Goal: Task Accomplishment & Management: Manage account settings

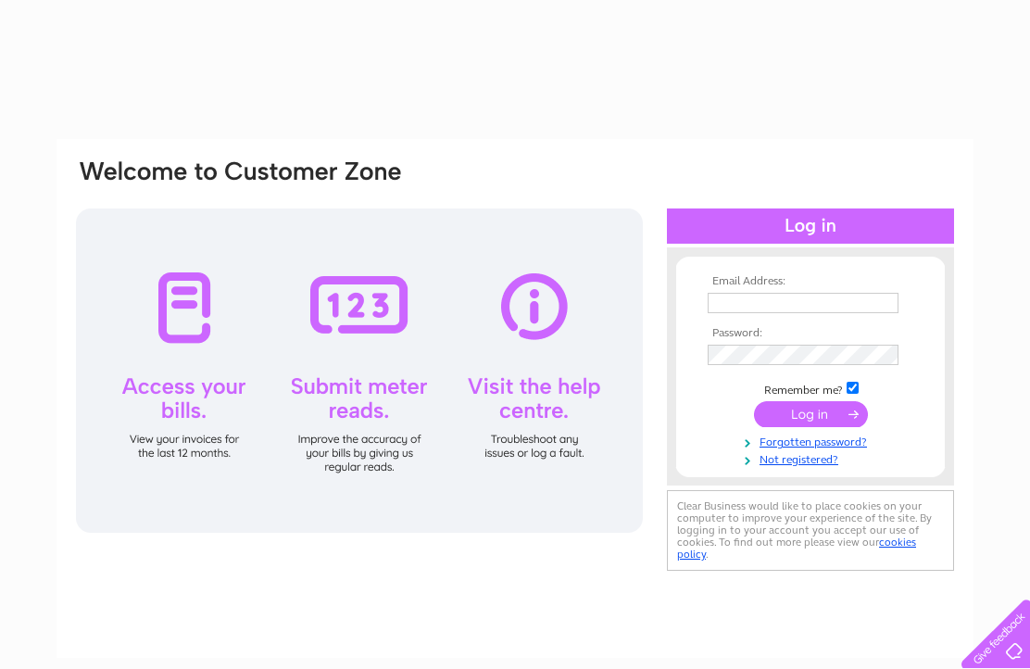
click at [724, 297] on input "text" at bounding box center [803, 303] width 191 height 20
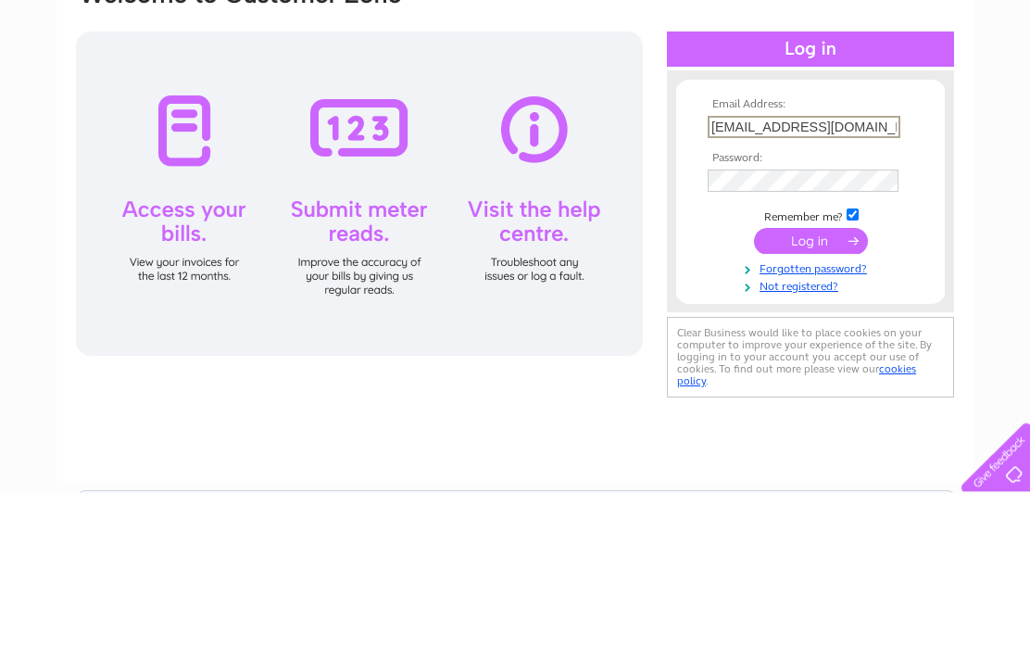
type input "annjones00@tiscali.co.uk"
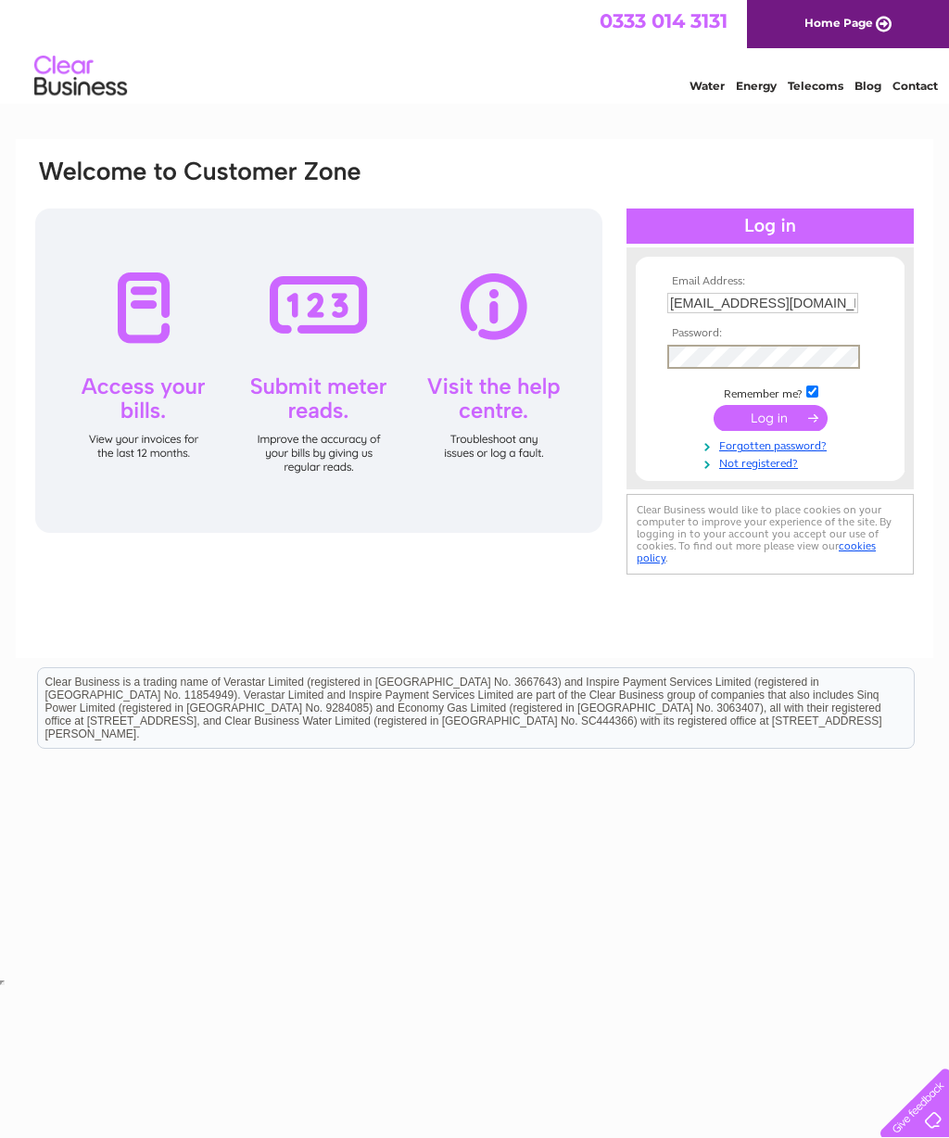
click at [778, 423] on input "submit" at bounding box center [770, 418] width 114 height 26
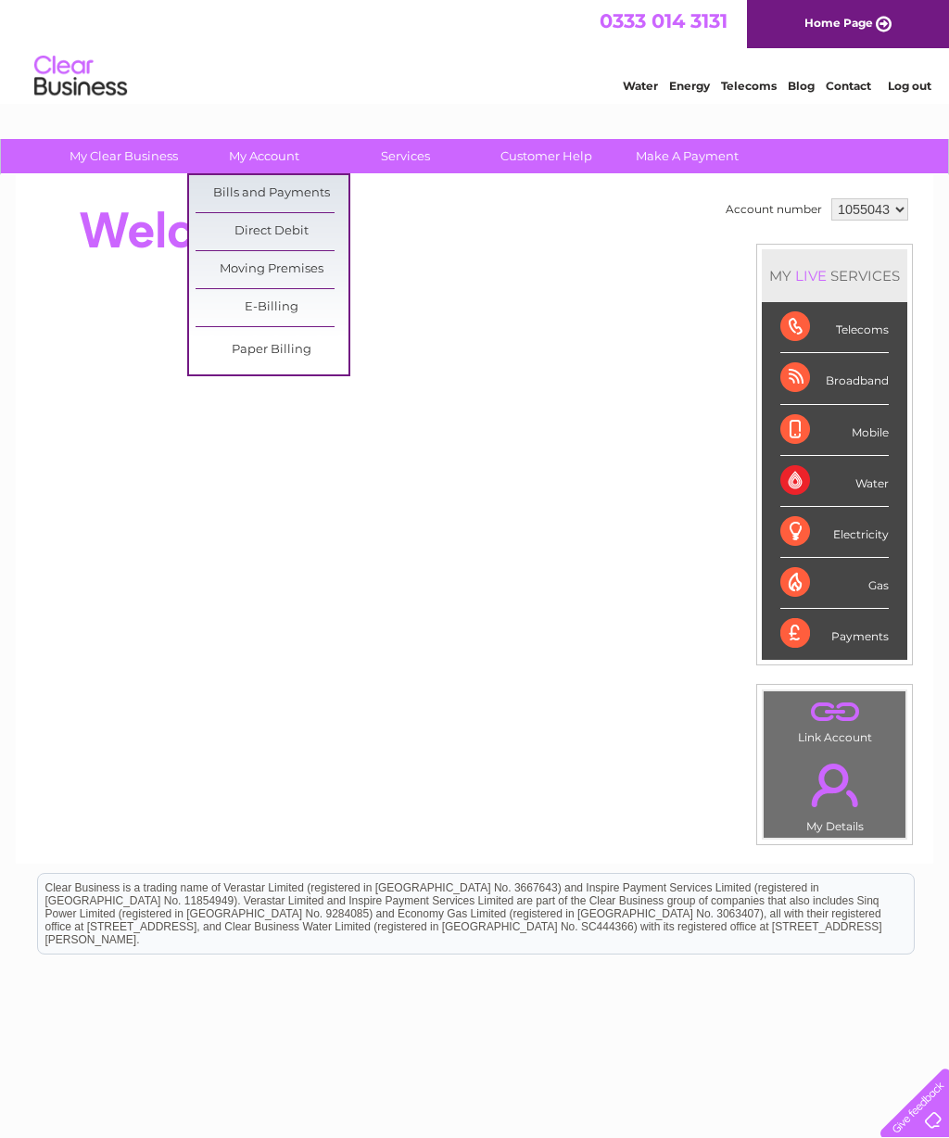
click at [283, 186] on link "Bills and Payments" at bounding box center [272, 193] width 153 height 37
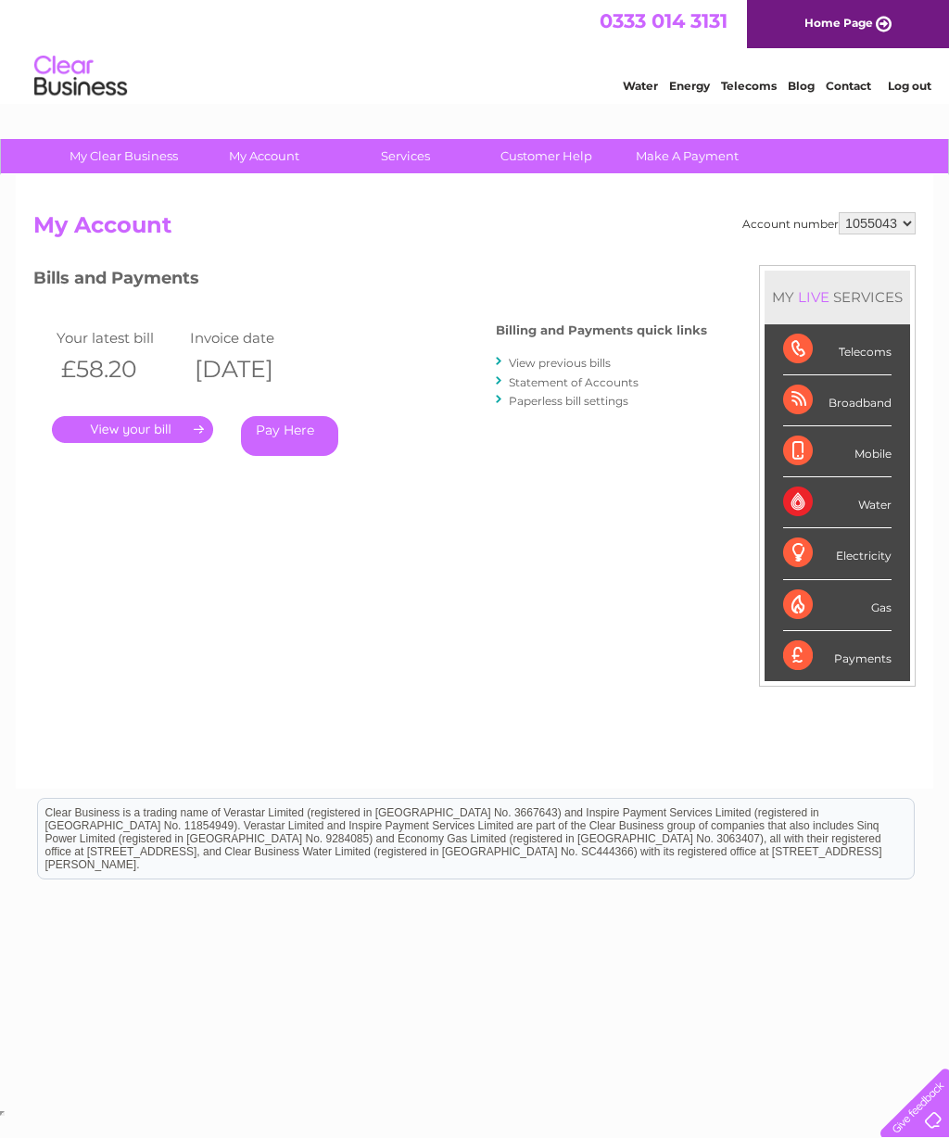
click at [543, 359] on link "View previous bills" at bounding box center [560, 363] width 102 height 14
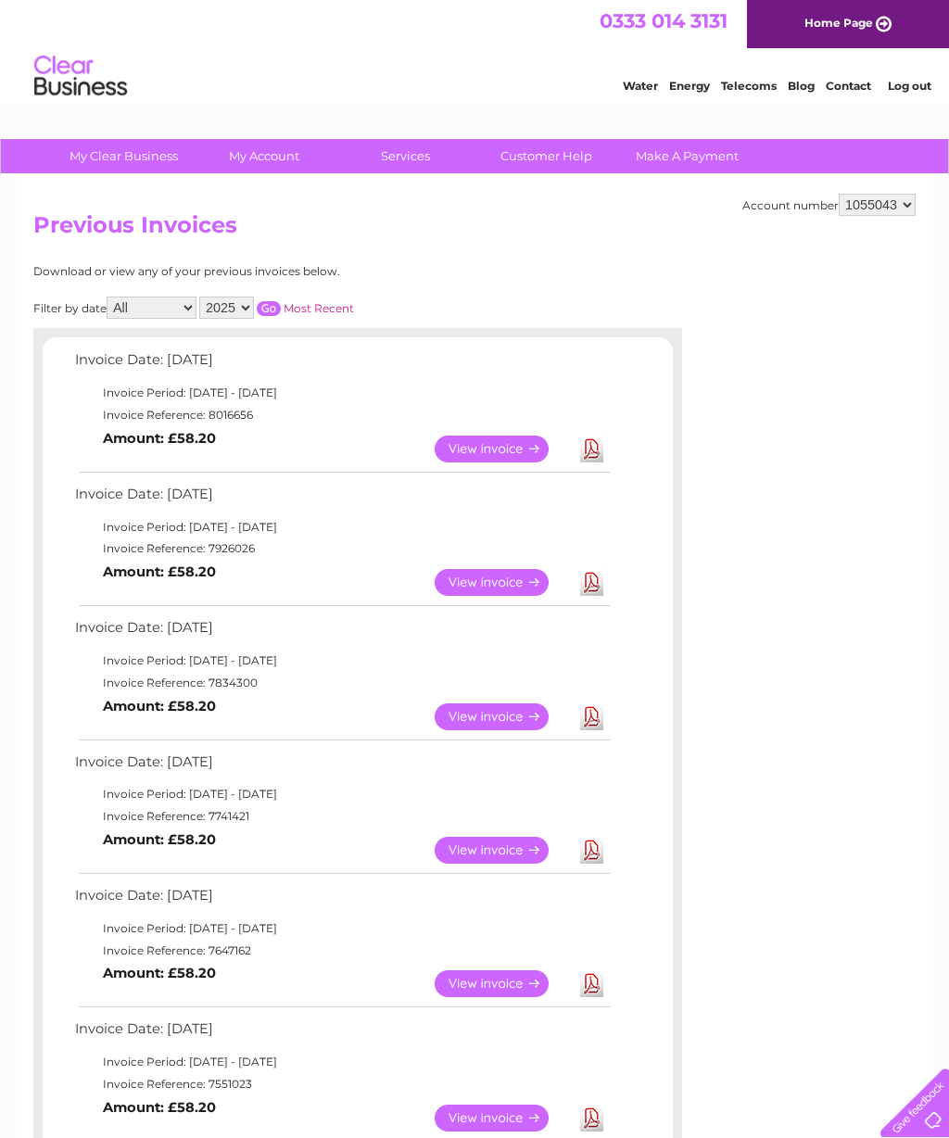
click at [947, 637] on div "My Clear Business Login Details My Details My Preferences Link Account My Accou…" at bounding box center [474, 980] width 949 height 1683
click at [916, 196] on div "Account number 1055043 1055045 Previous Invoices Download or view any of your p…" at bounding box center [474, 840] width 917 height 1330
click at [896, 208] on select "1055043 1055045" at bounding box center [877, 205] width 77 height 22
select select "1055045"
click at [595, 596] on link "Download" at bounding box center [591, 582] width 23 height 27
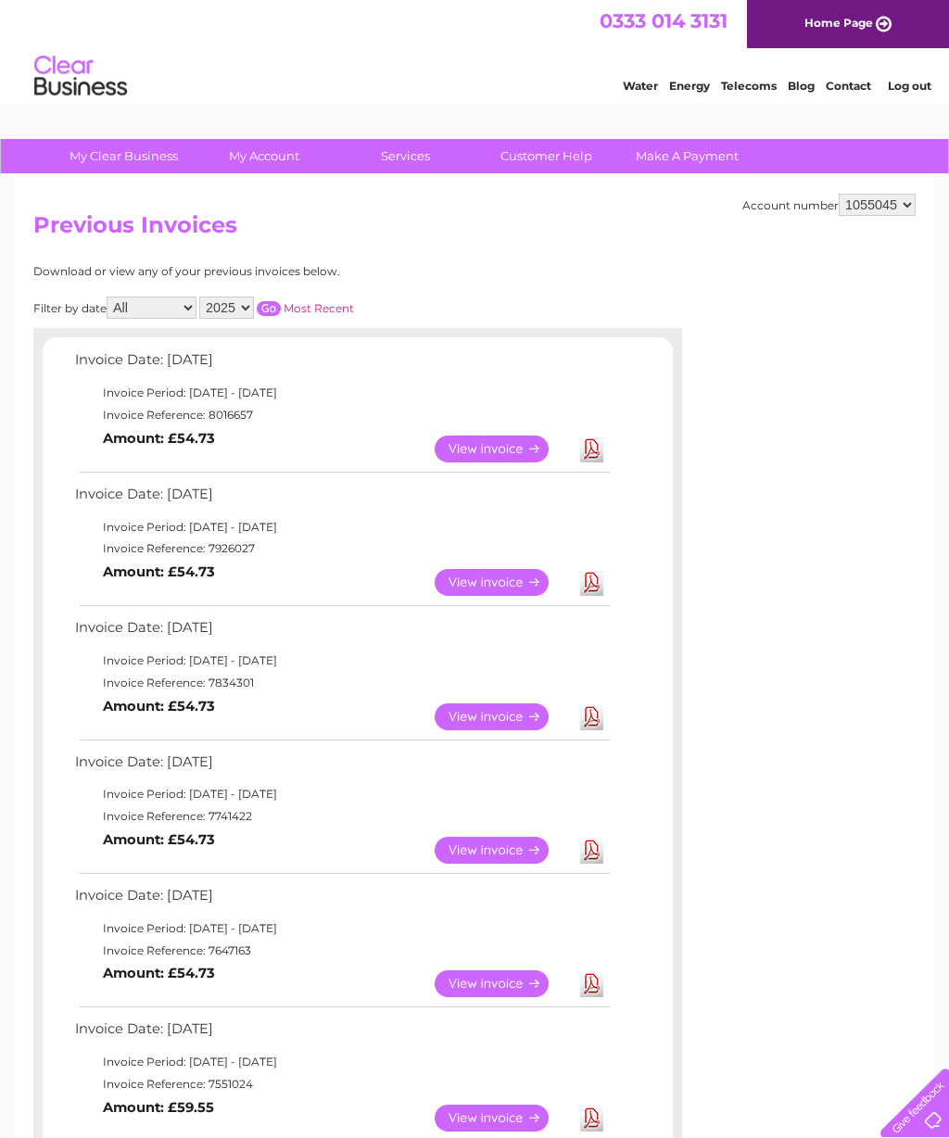
click at [602, 462] on link "Download" at bounding box center [591, 448] width 23 height 27
click at [481, 596] on link "View" at bounding box center [503, 582] width 136 height 27
click at [518, 461] on link "View" at bounding box center [503, 448] width 136 height 27
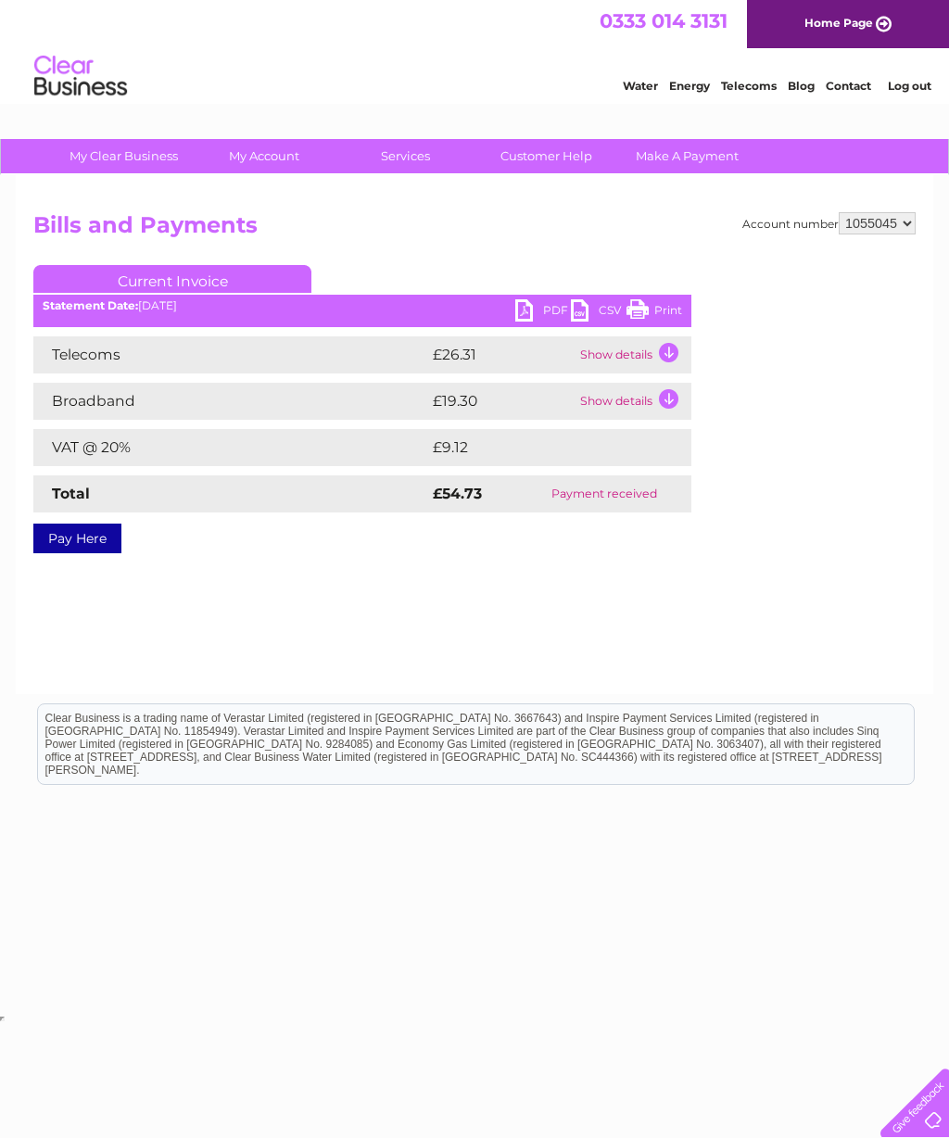
click at [663, 295] on ul "Current Invoice" at bounding box center [362, 282] width 658 height 34
click at [669, 305] on link "Print" at bounding box center [654, 312] width 56 height 27
click at [671, 305] on link "Print" at bounding box center [654, 312] width 56 height 27
click at [911, 229] on select "1055043 1055045" at bounding box center [877, 223] width 77 height 22
select select "1055043"
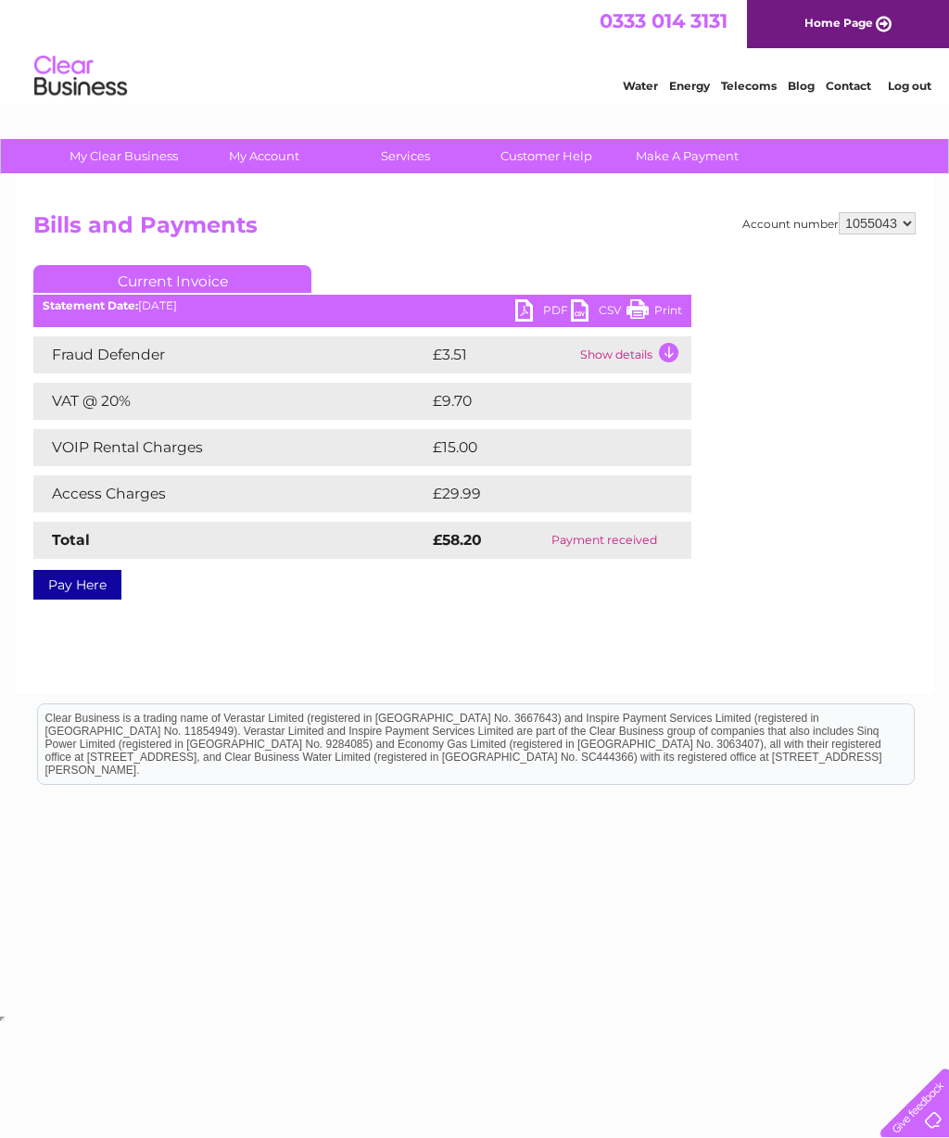
click at [668, 309] on link "Print" at bounding box center [654, 312] width 56 height 27
click at [915, 81] on link "Log out" at bounding box center [910, 86] width 44 height 14
